Goal: Task Accomplishment & Management: Complete application form

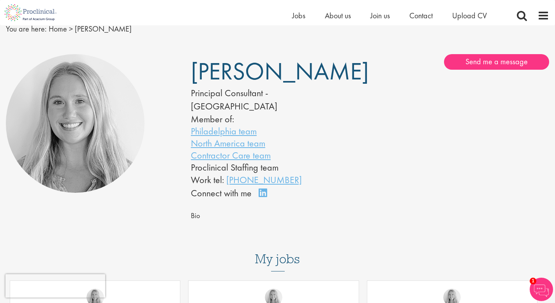
scroll to position [4, 0]
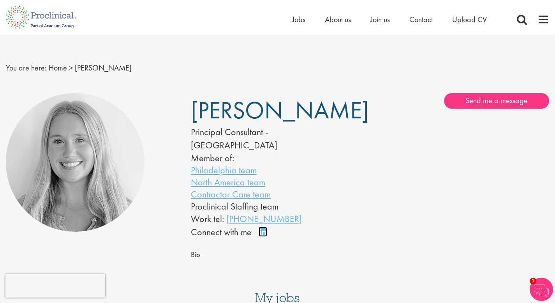
click at [262, 235] on link "Connect on LinkedIn" at bounding box center [266, 235] width 14 height 0
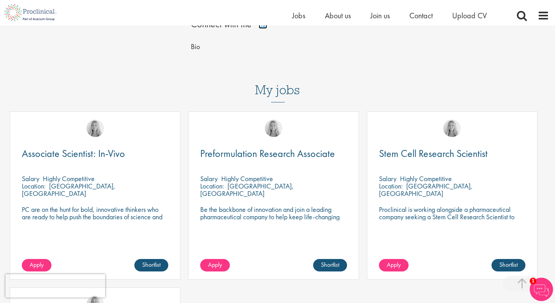
scroll to position [221, 0]
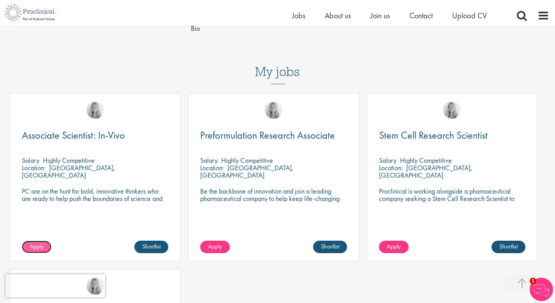
click at [38, 242] on span "Apply" at bounding box center [37, 246] width 14 height 8
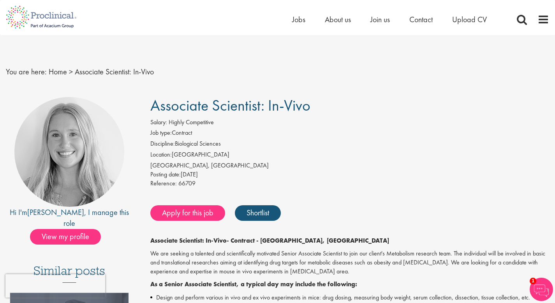
drag, startPoint x: 153, startPoint y: 105, endPoint x: 318, endPoint y: 105, distance: 165.2
click at [318, 105] on h1 "Associate Scientist: In-Vivo" at bounding box center [349, 105] width 399 height 17
copy span "Associate Scientist: In-Vivo"
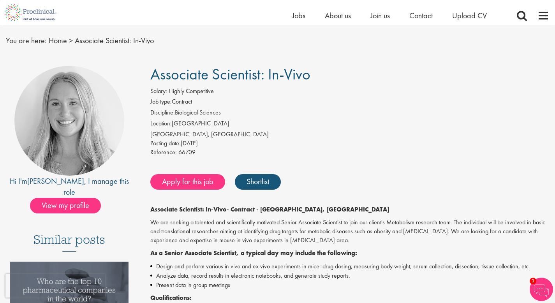
scroll to position [42, 0]
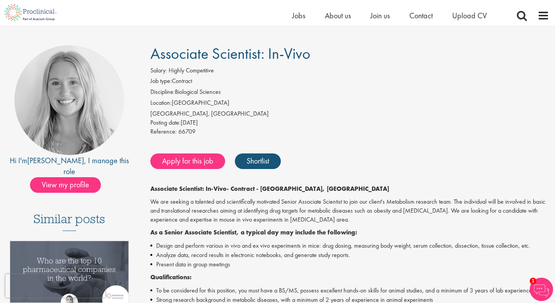
click at [178, 173] on div "Associate Scientist: In-Vivo Salary: Highly Competitive Job type: Contract Disc…" at bounding box center [347, 298] width 417 height 507
click at [178, 163] on link "Apply for this job" at bounding box center [187, 162] width 75 height 16
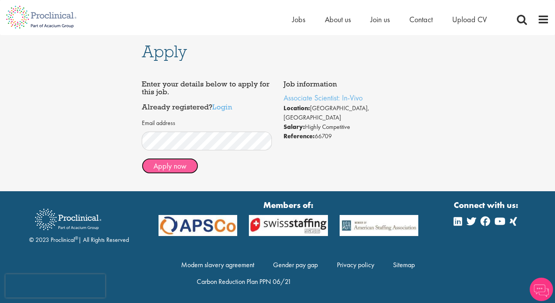
click at [179, 169] on button "Apply now" at bounding box center [170, 166] width 56 height 16
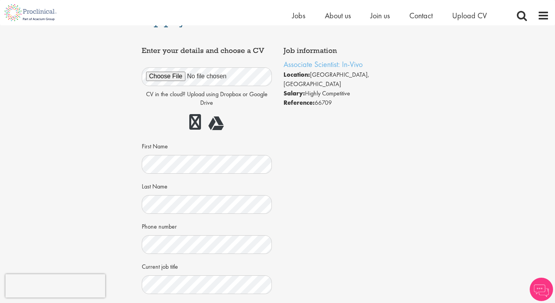
scroll to position [66, 0]
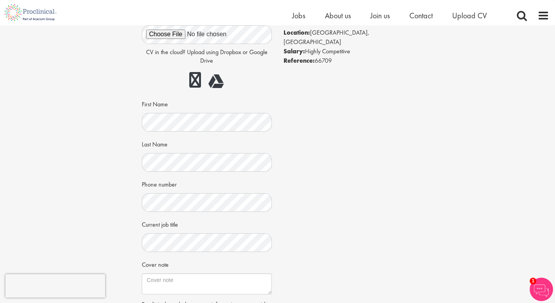
click at [298, 141] on div "Job information Associate Scientist: In-Vivo Location: Tarrytown, USA Salary: H…" at bounding box center [278, 190] width 284 height 378
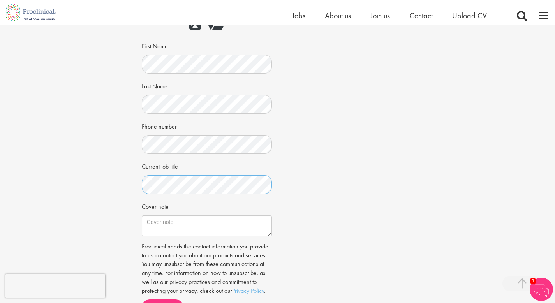
scroll to position [162, 0]
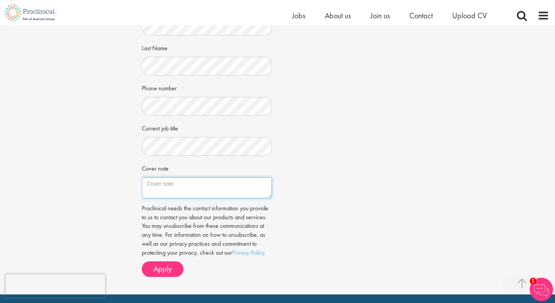
click at [176, 190] on textarea "Cover note" at bounding box center [207, 187] width 130 height 21
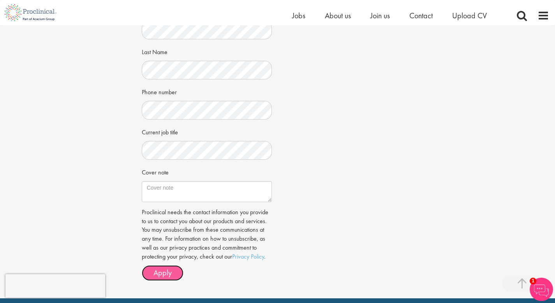
click at [154, 274] on span "Apply" at bounding box center [163, 273] width 18 height 10
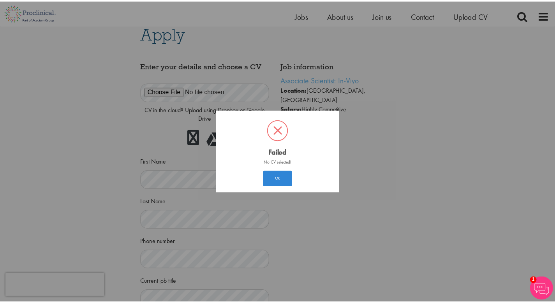
scroll to position [4, 0]
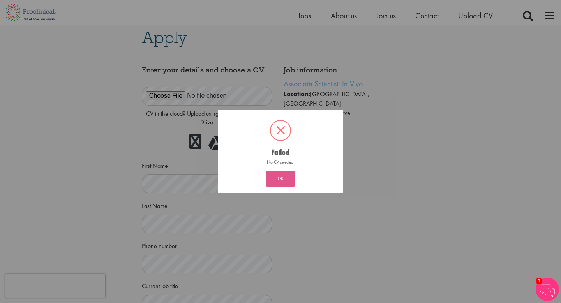
click at [281, 184] on button "OK" at bounding box center [280, 179] width 29 height 16
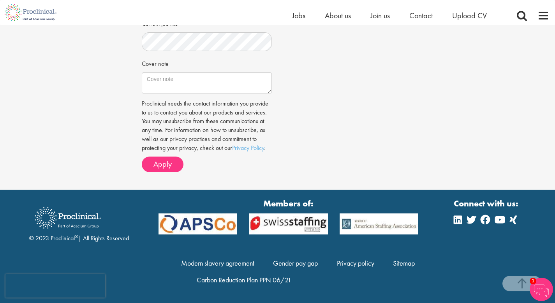
scroll to position [267, 0]
click at [164, 166] on span "Apply" at bounding box center [163, 164] width 18 height 10
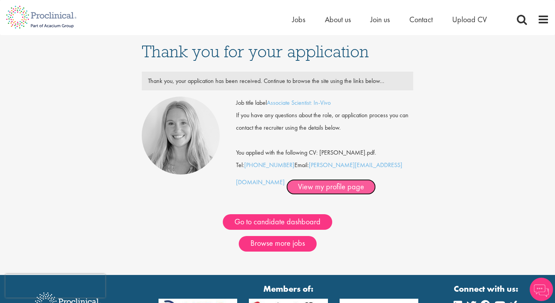
click at [295, 191] on link "View my profile page" at bounding box center [331, 187] width 90 height 16
